Goal: Transaction & Acquisition: Purchase product/service

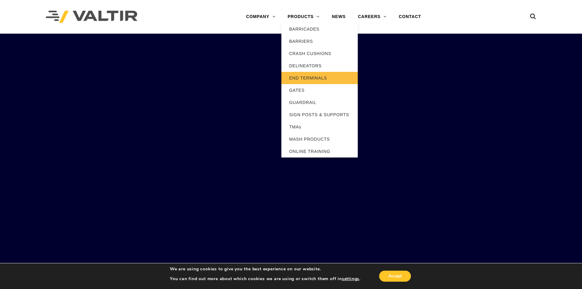
click at [322, 75] on link "END TERMINALS" at bounding box center [319, 78] width 76 height 12
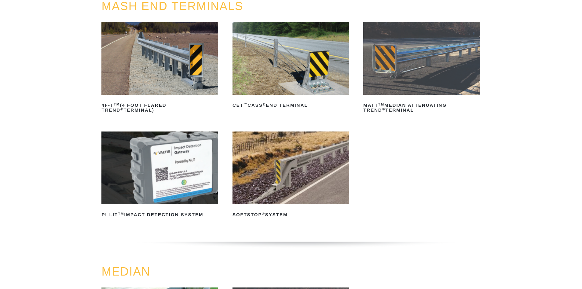
scroll to position [122, 0]
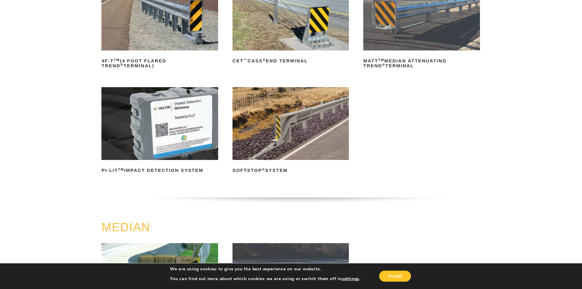
click at [291, 151] on img at bounding box center [290, 123] width 116 height 73
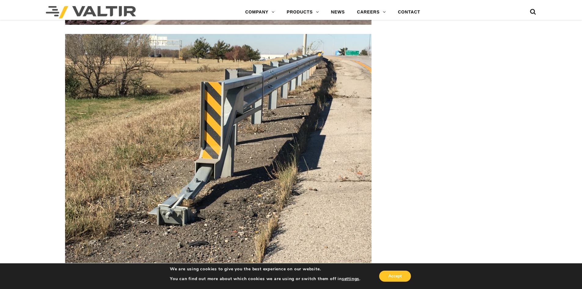
scroll to position [1069, 0]
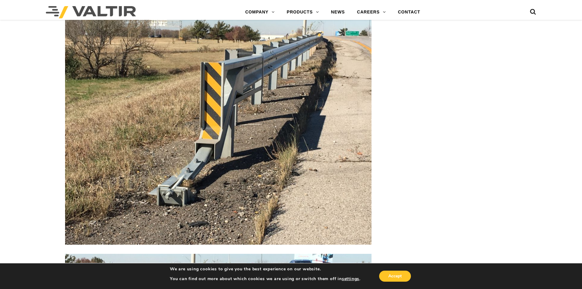
drag, startPoint x: 265, startPoint y: 108, endPoint x: 408, endPoint y: 104, distance: 143.6
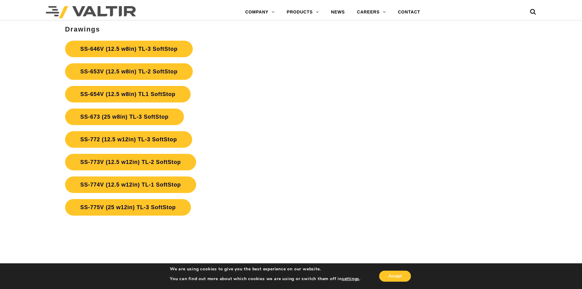
scroll to position [2249, 0]
